Goal: Obtain resource: Download file/media

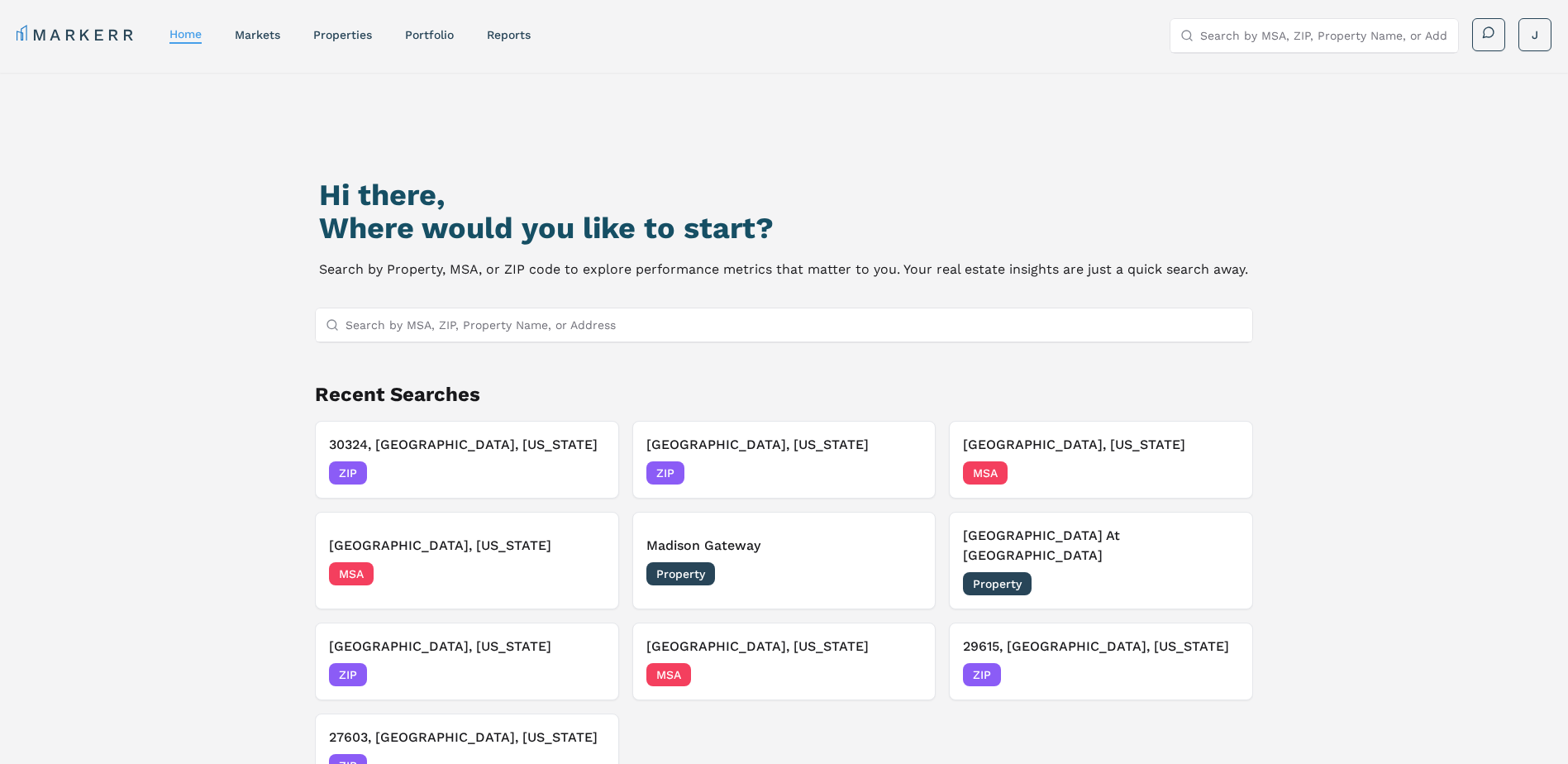
click at [378, 320] on input "Search by MSA, ZIP, Property Name, or Address" at bounding box center [794, 325] width 898 height 33
paste input "38103"
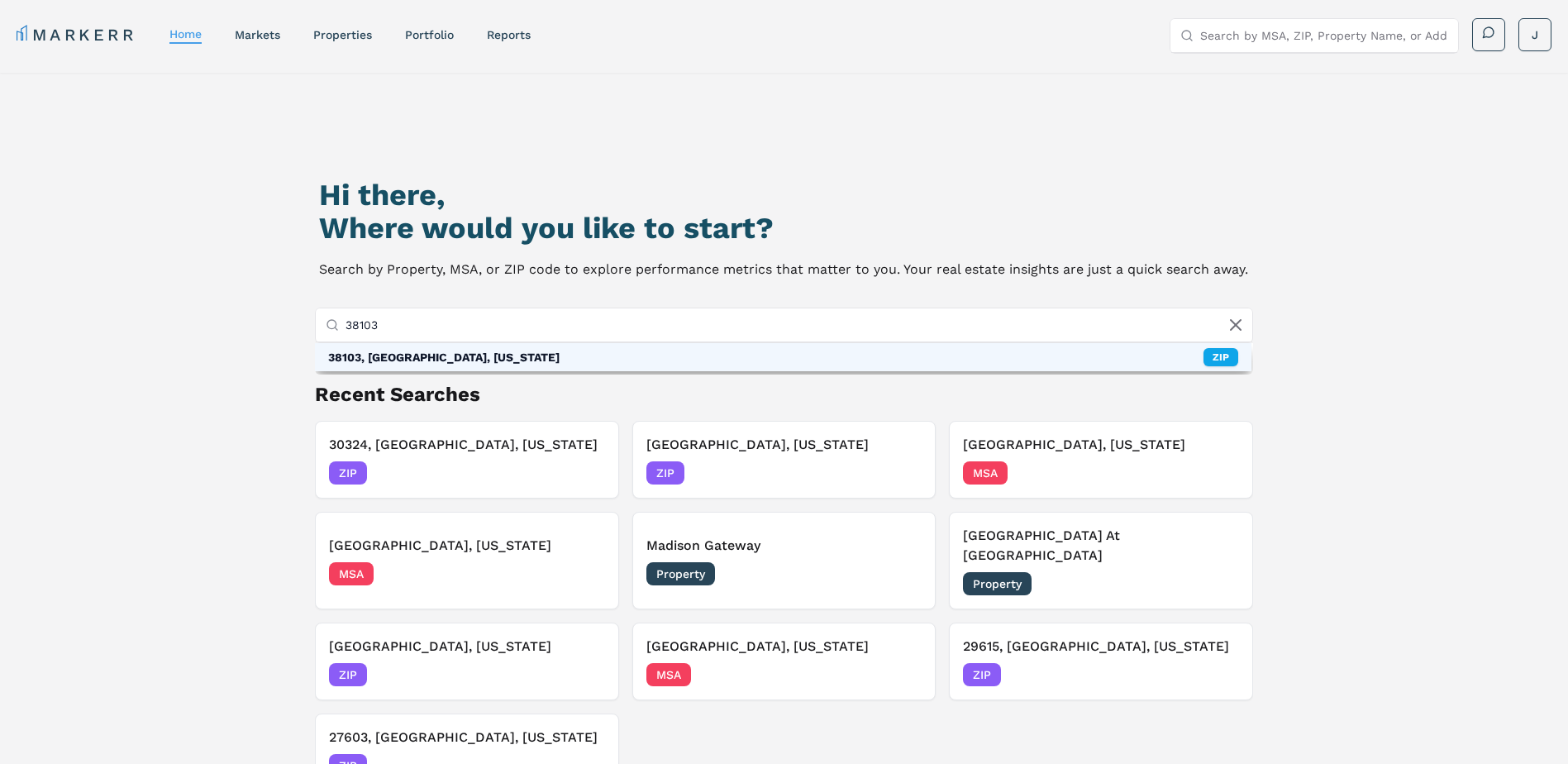
type input "38103"
click at [392, 361] on div "38103, [GEOGRAPHIC_DATA], [US_STATE]" at bounding box center [444, 357] width 232 height 16
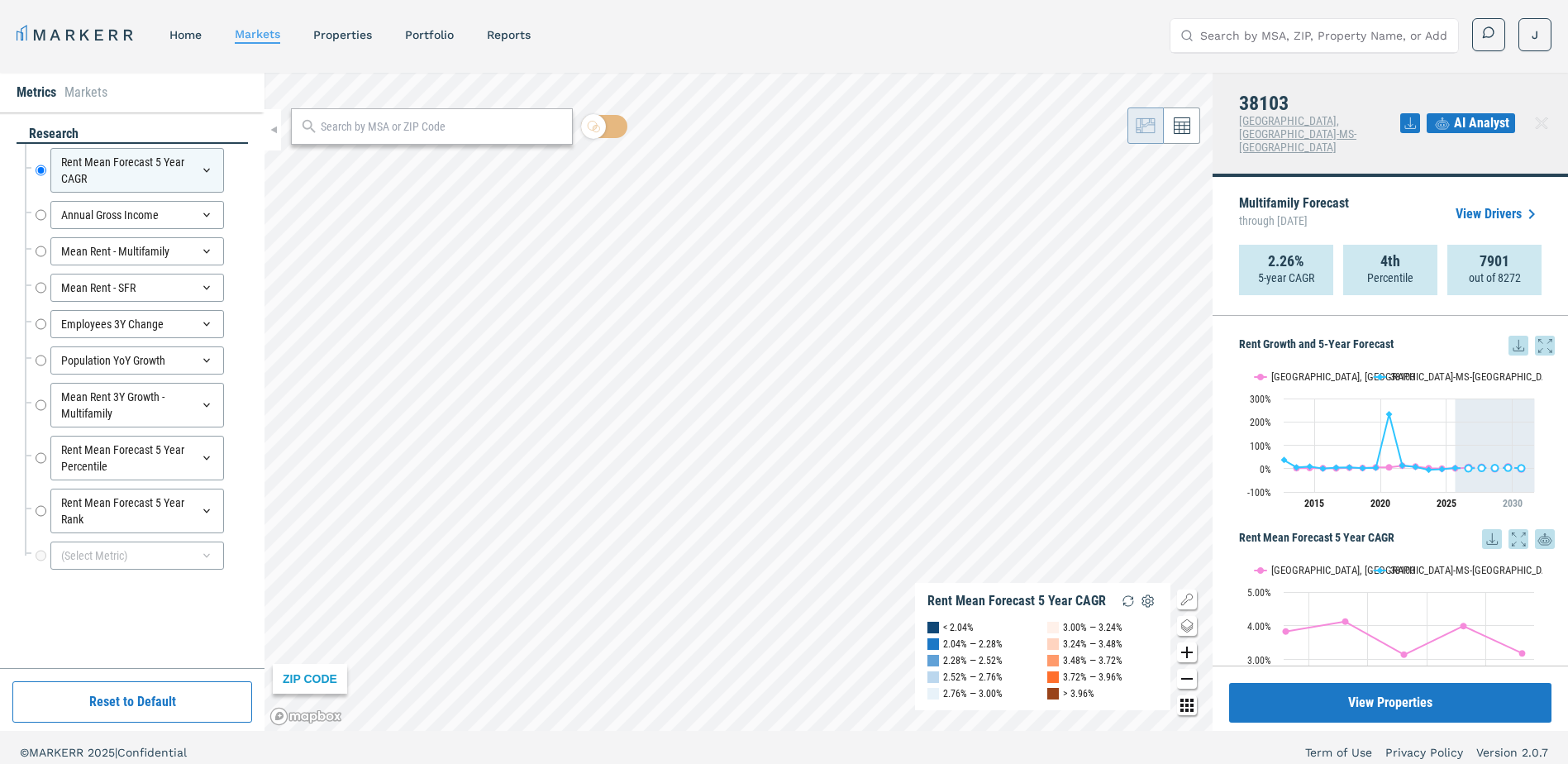
click at [1509, 336] on icon at bounding box center [1519, 346] width 20 height 20
click at [1455, 423] on div "Download as XLS" at bounding box center [1445, 425] width 95 height 16
click at [343, 116] on div at bounding box center [432, 126] width 282 height 36
click at [343, 124] on input "text" at bounding box center [441, 127] width 243 height 17
paste input "38138"
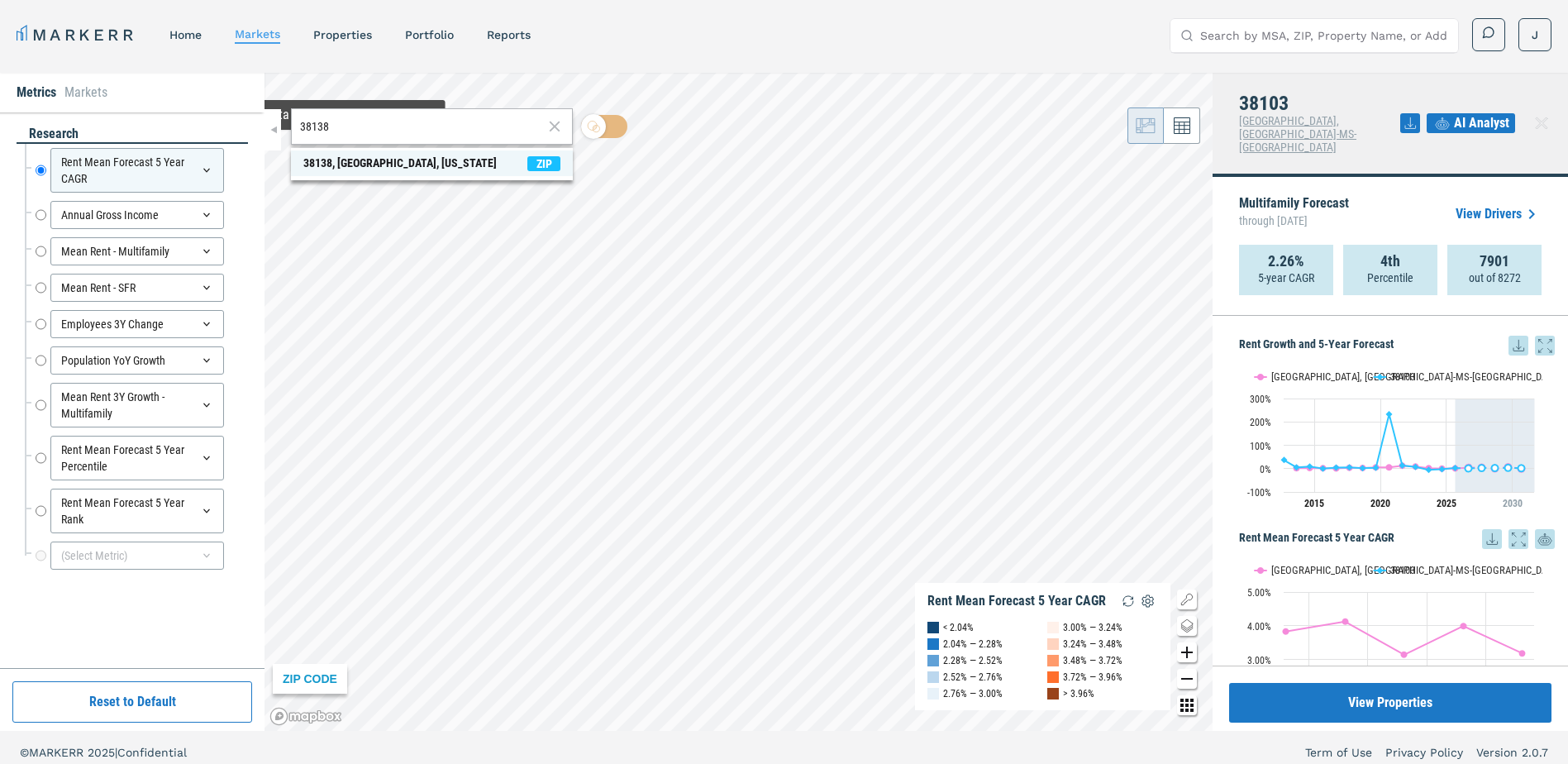
type input "38138"
click at [320, 163] on div "38138, [GEOGRAPHIC_DATA], [US_STATE]" at bounding box center [400, 163] width 194 height 17
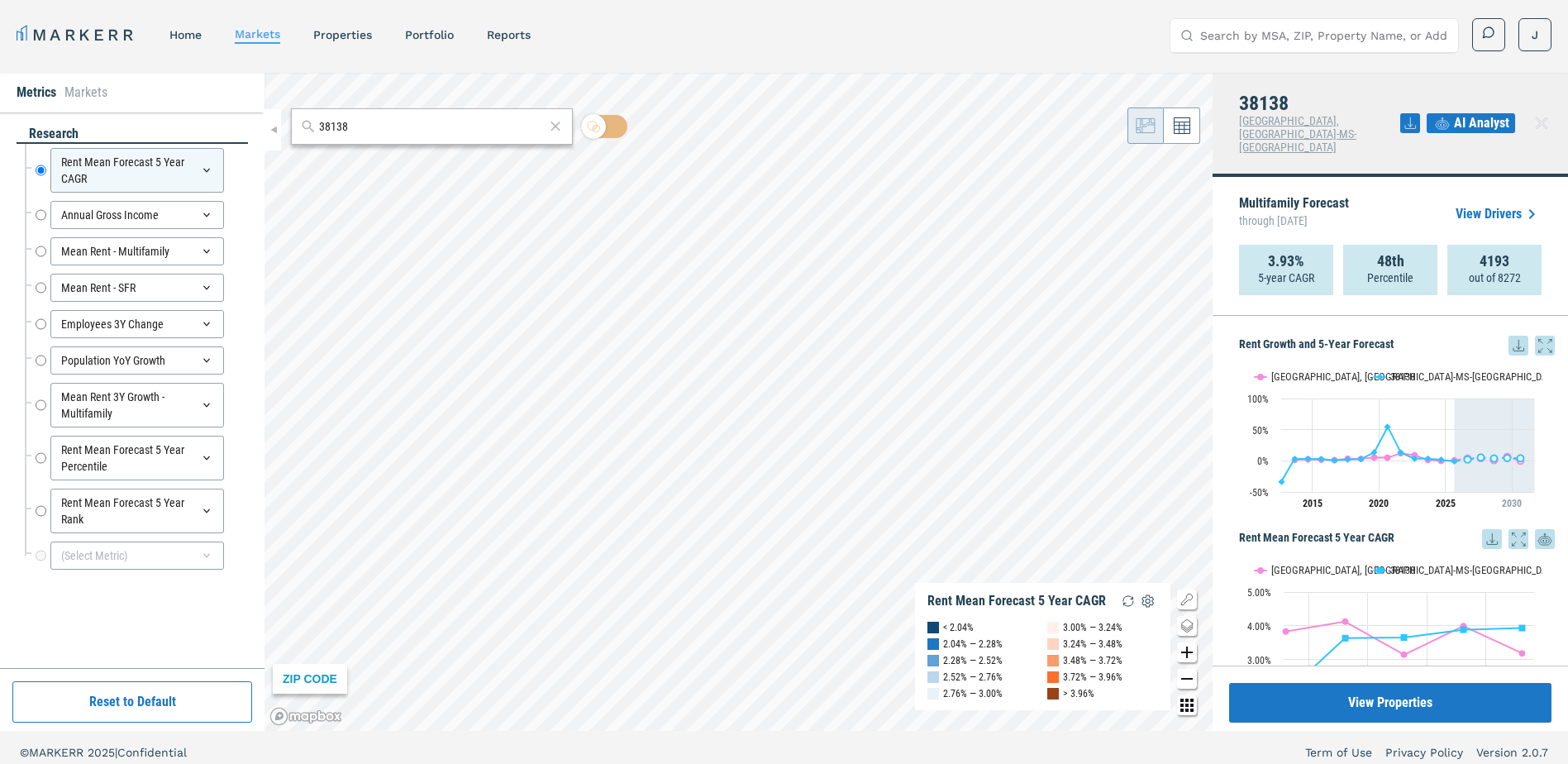
click at [1509, 336] on icon at bounding box center [1519, 346] width 20 height 20
click at [1459, 422] on div "Download as XLS" at bounding box center [1445, 425] width 95 height 16
